Goal: Information Seeking & Learning: Learn about a topic

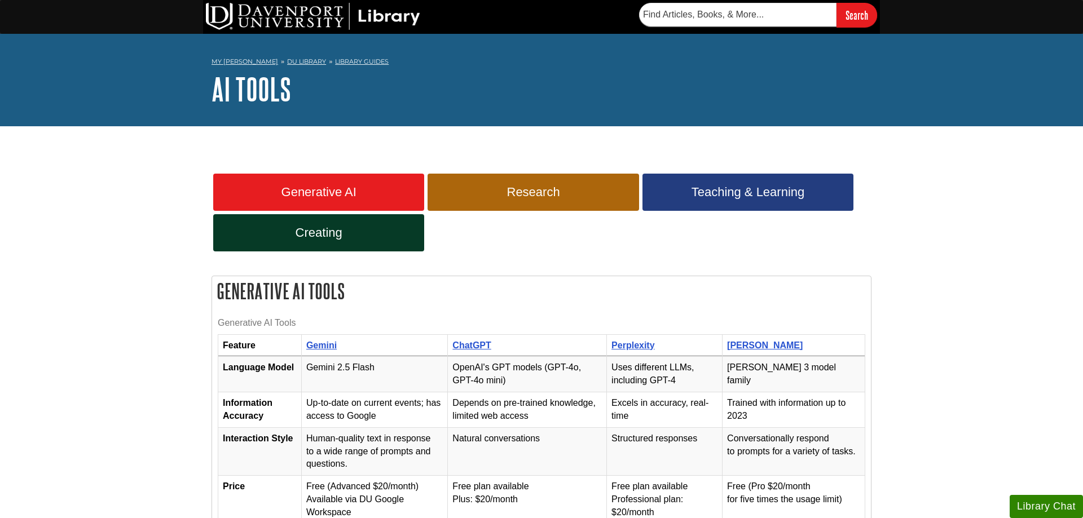
click at [499, 191] on span "Research" at bounding box center [533, 192] width 194 height 15
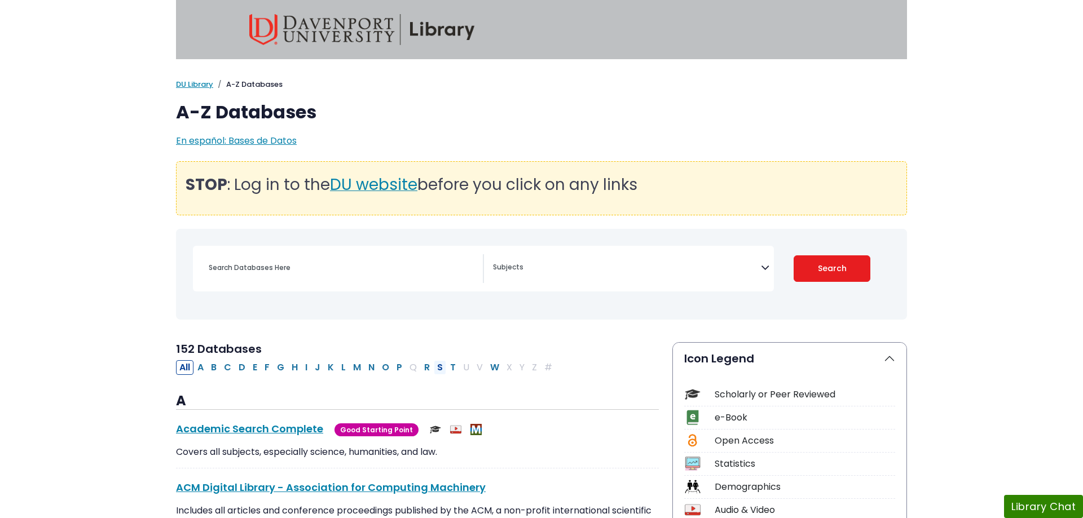
click at [437, 366] on button "S" at bounding box center [440, 368] width 12 height 15
select select "Database Subject Filter"
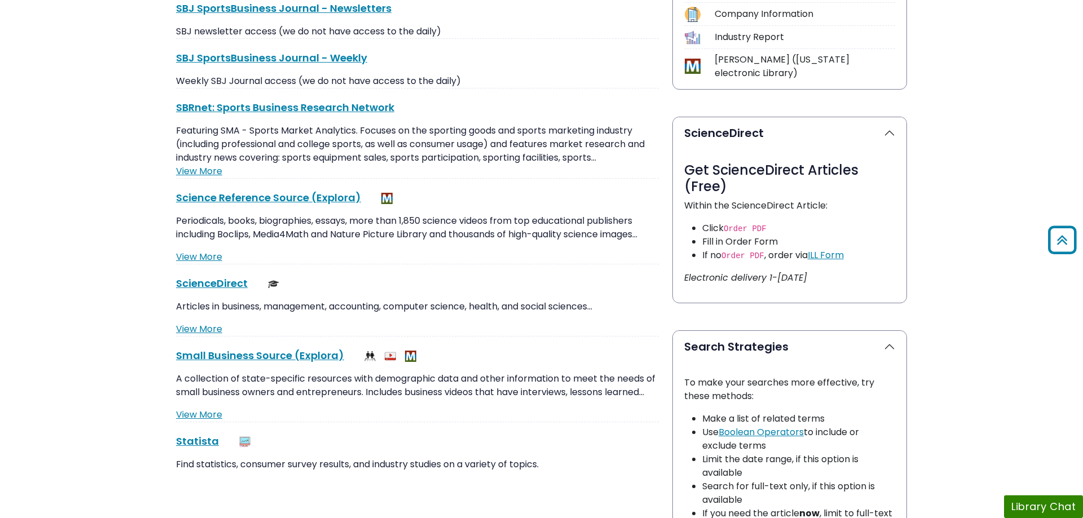
scroll to position [575, 0]
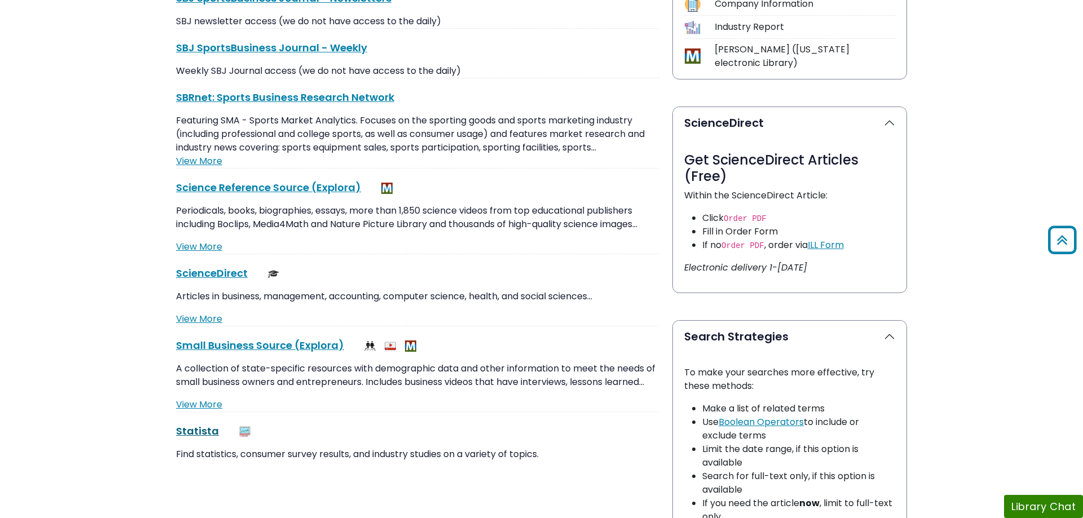
click at [199, 437] on link "Statista This link opens in a new window" at bounding box center [197, 431] width 43 height 14
